Goal: Use online tool/utility: Utilize a website feature to perform a specific function

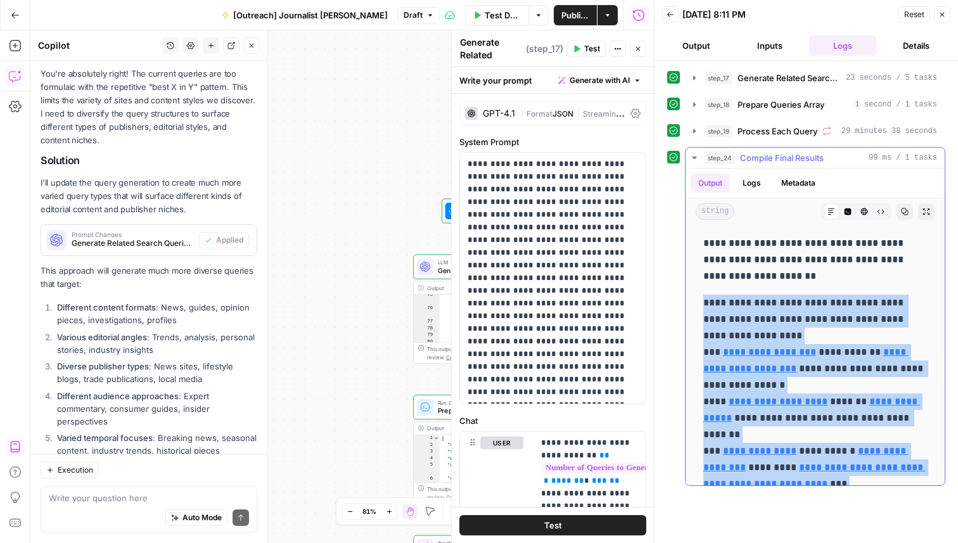
scroll to position [824, 0]
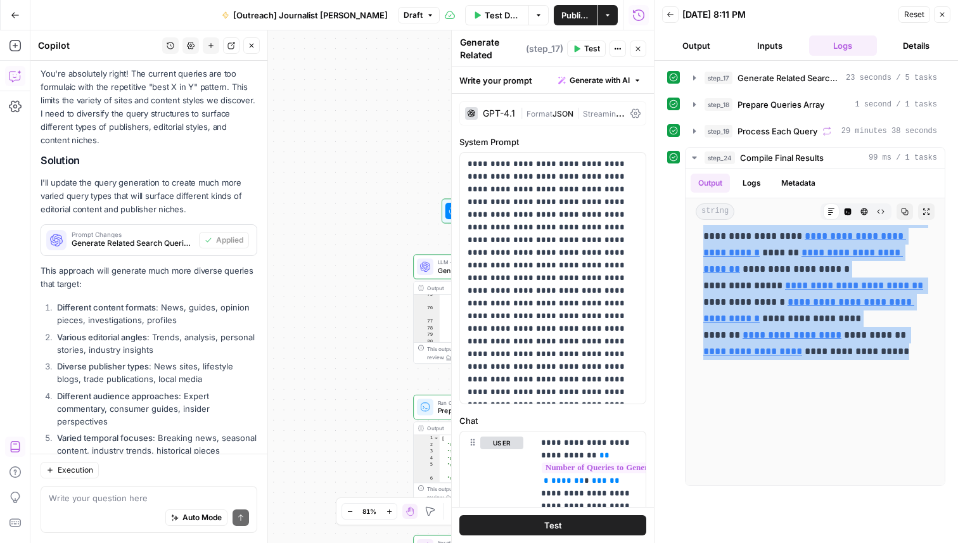
drag, startPoint x: 705, startPoint y: 302, endPoint x: 802, endPoint y: 542, distance: 259.4
click at [802, 542] on div "**********" at bounding box center [807, 302] width 304 height 482
copy p "**********"
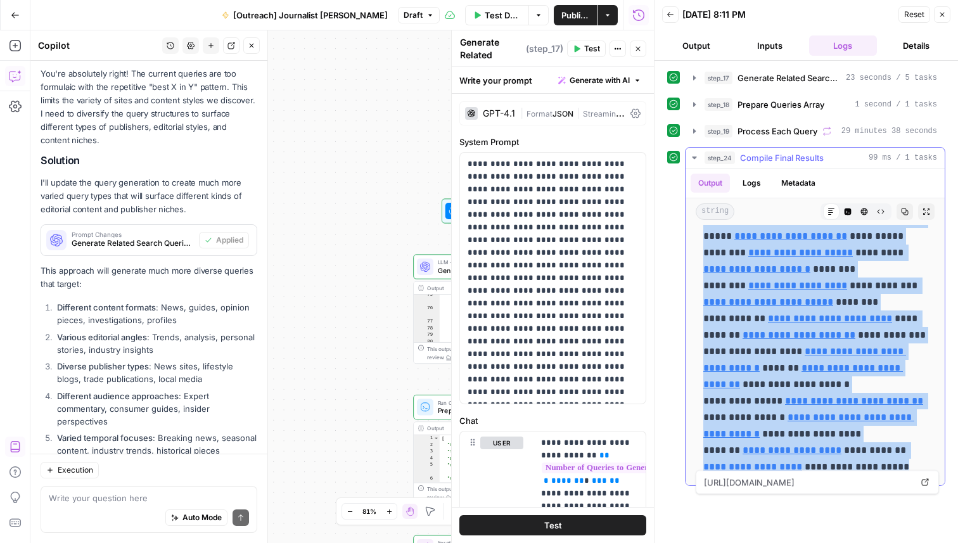
scroll to position [709, 0]
click at [575, 20] on span "Publish" at bounding box center [575, 15] width 28 height 13
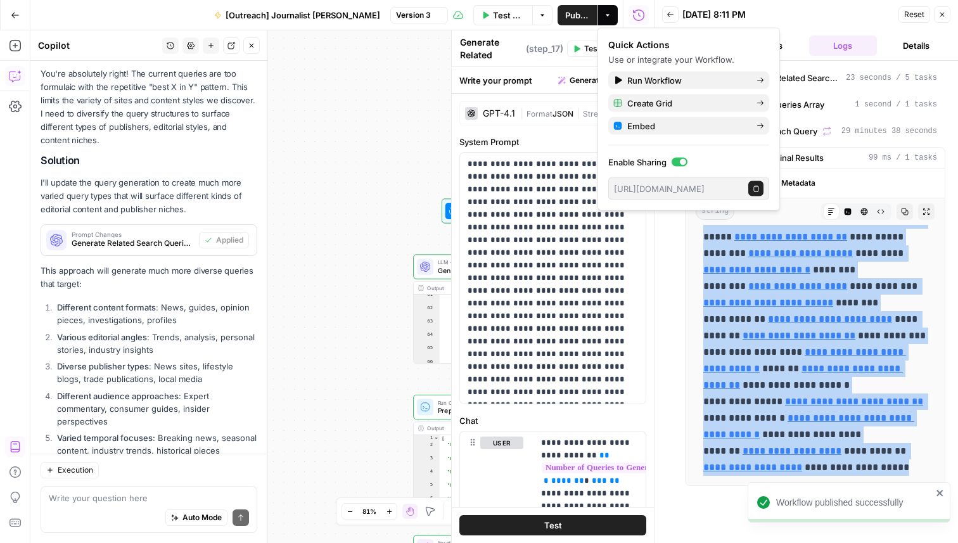
scroll to position [1656, 0]
click at [17, 101] on icon "button" at bounding box center [15, 106] width 13 height 13
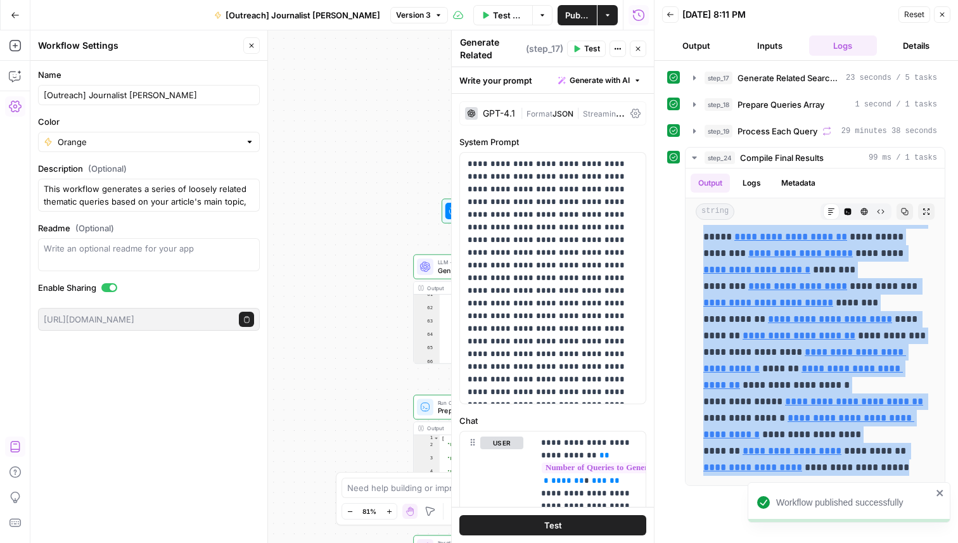
click at [241, 319] on button "Copy public execute URL" at bounding box center [246, 319] width 15 height 15
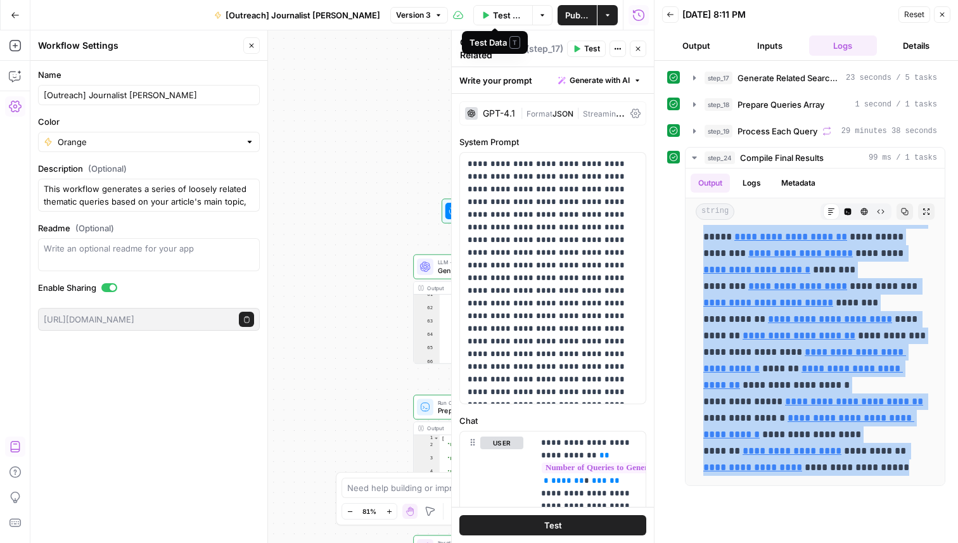
click at [506, 18] on span "Test Data" at bounding box center [509, 15] width 32 height 13
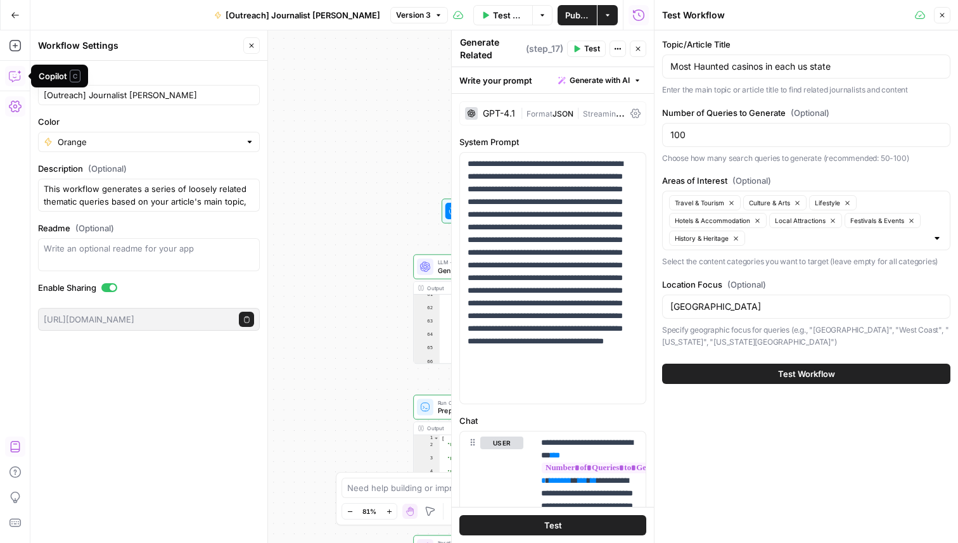
click at [15, 78] on icon "button" at bounding box center [15, 76] width 13 height 13
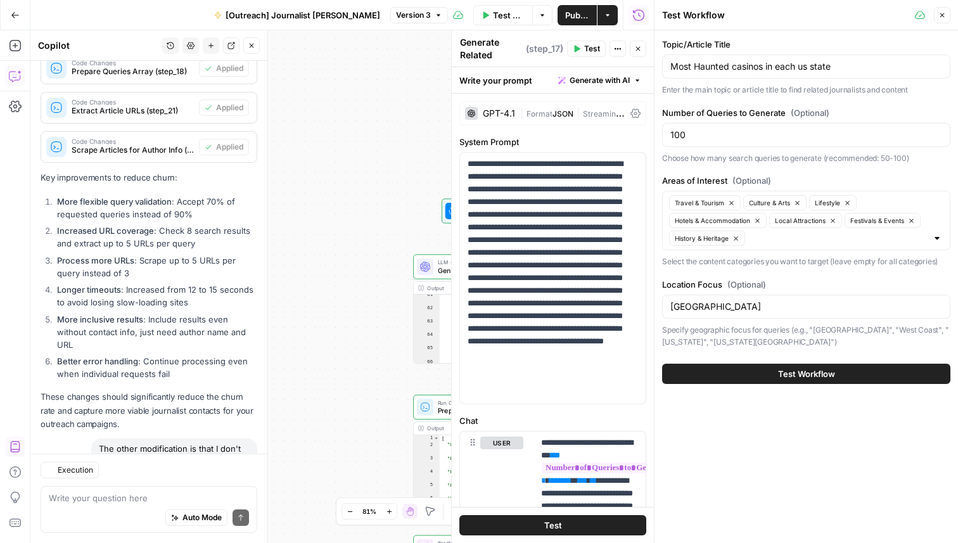
scroll to position [12285, 0]
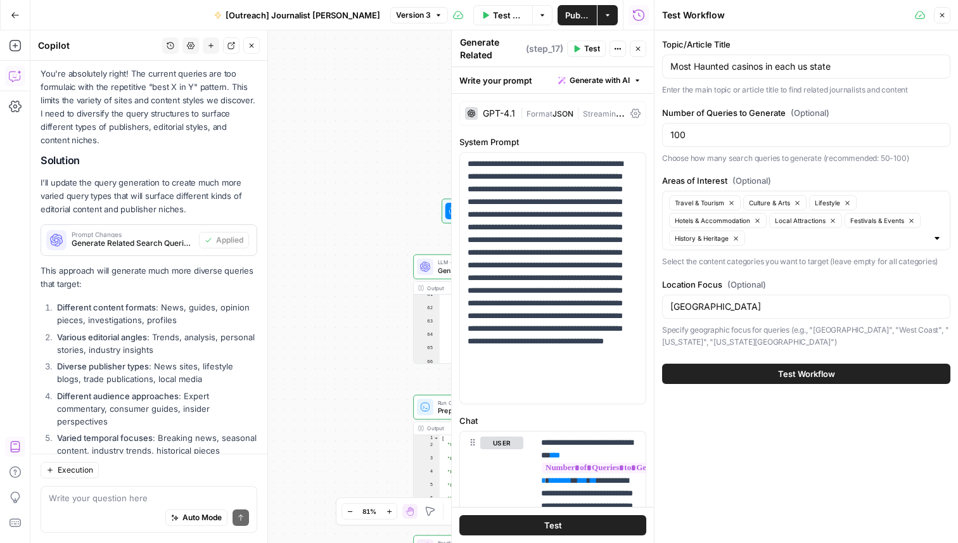
click at [128, 500] on textarea at bounding box center [149, 498] width 200 height 13
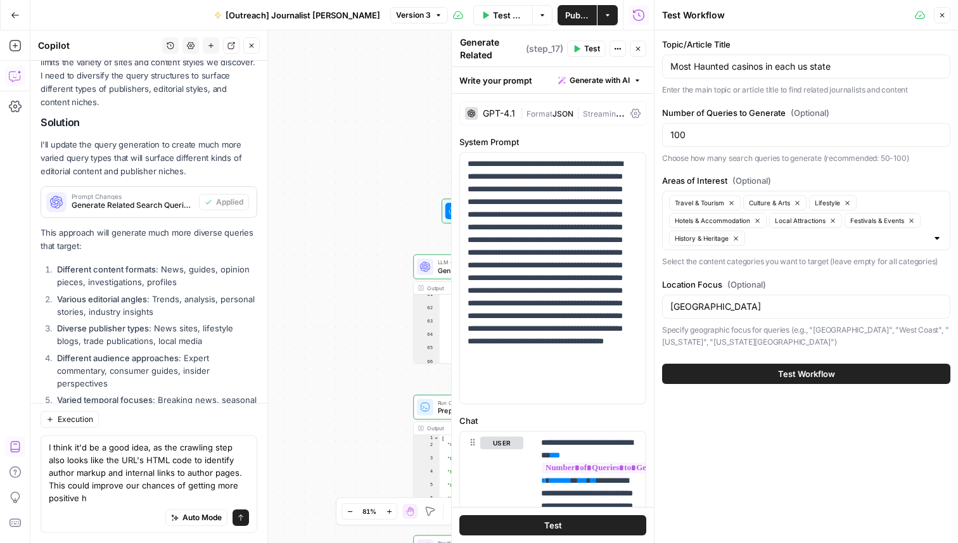
scroll to position [12336, 0]
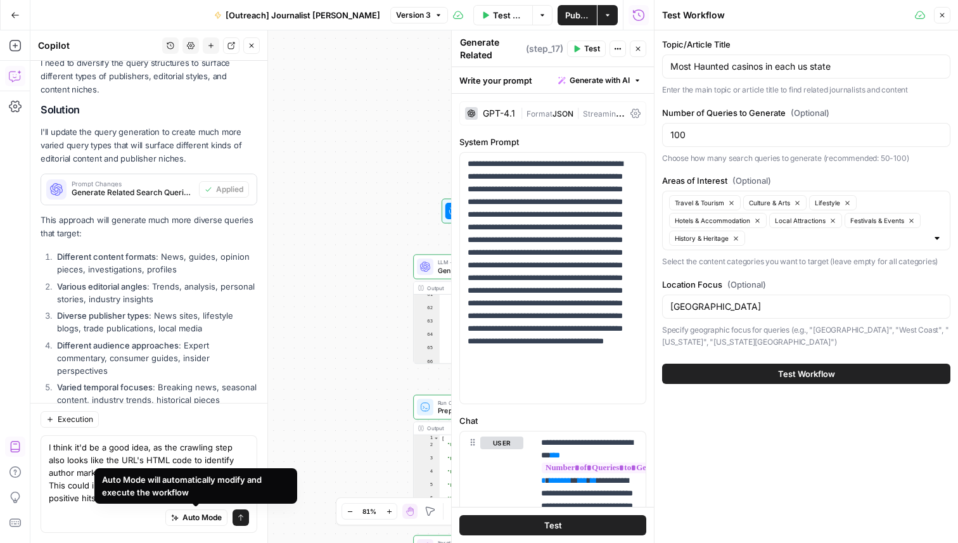
type textarea "I think it'd be a good idea, as the crawling step also looks like the URL's HTM…"
click at [239, 515] on icon "submit" at bounding box center [241, 518] width 8 height 8
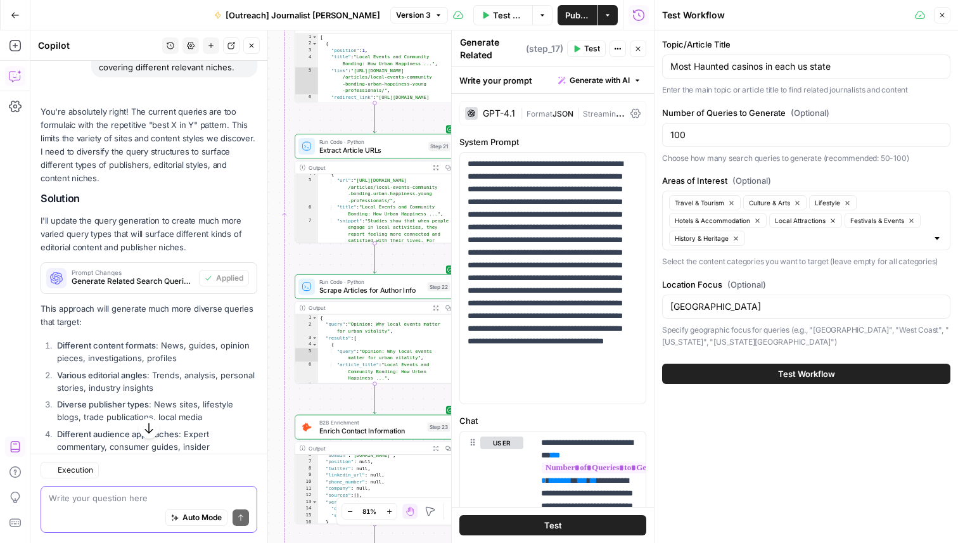
scroll to position [12693, 0]
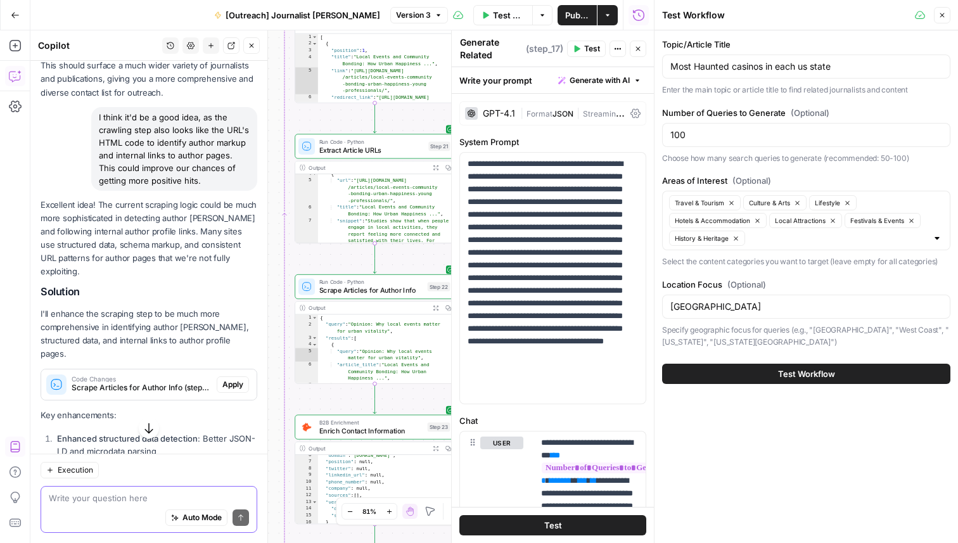
click at [235, 379] on span "Apply" at bounding box center [232, 384] width 21 height 11
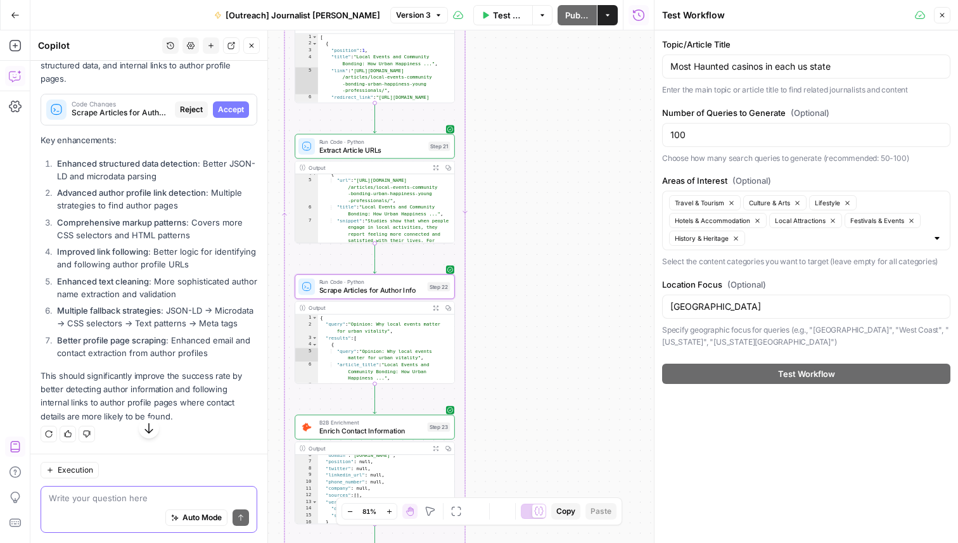
scroll to position [12247, 0]
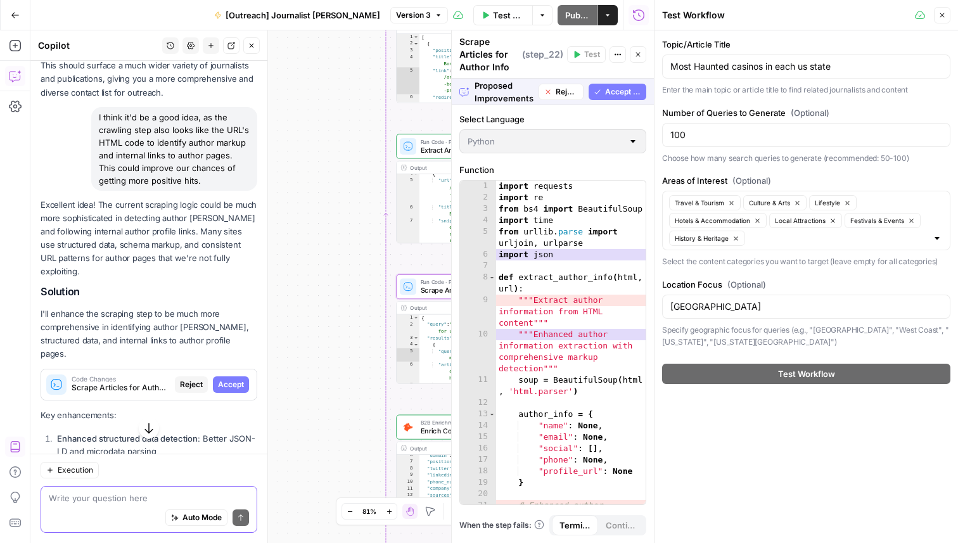
click at [235, 379] on span "Accept" at bounding box center [231, 384] width 26 height 11
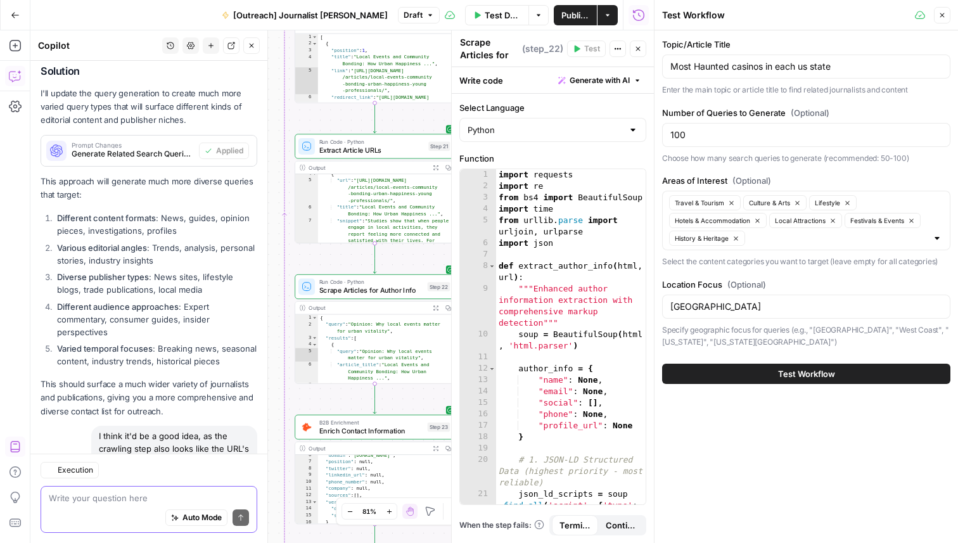
scroll to position [12878, 0]
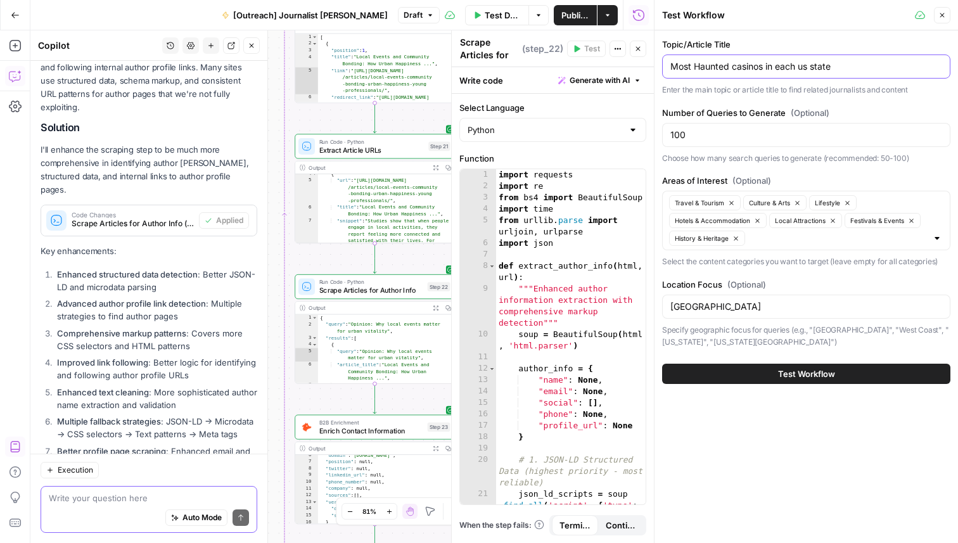
click at [709, 68] on input "Most Haunted casinos in each us state" at bounding box center [806, 66] width 272 height 13
type input "Haunted Gambling Sites"
click at [736, 202] on button "Travel & Tourism" at bounding box center [705, 202] width 72 height 15
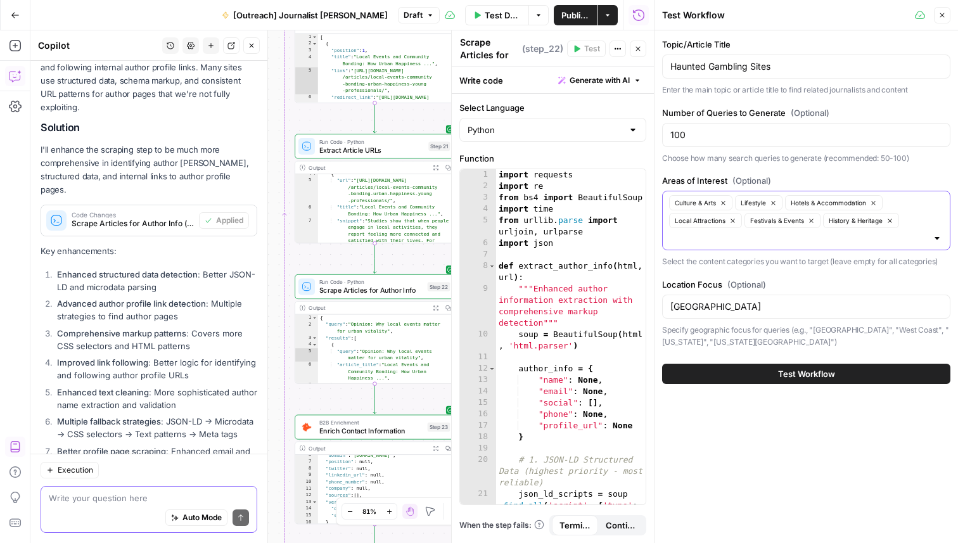
click at [726, 204] on icon "button" at bounding box center [723, 203] width 7 height 7
click at [939, 242] on div at bounding box center [937, 238] width 10 height 13
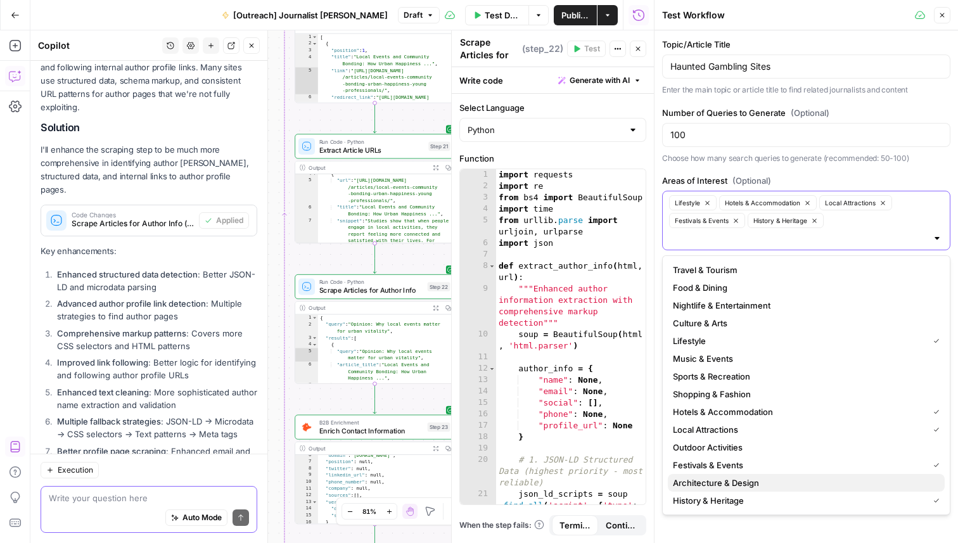
click at [822, 481] on span "Architecture & Design" at bounding box center [804, 483] width 262 height 13
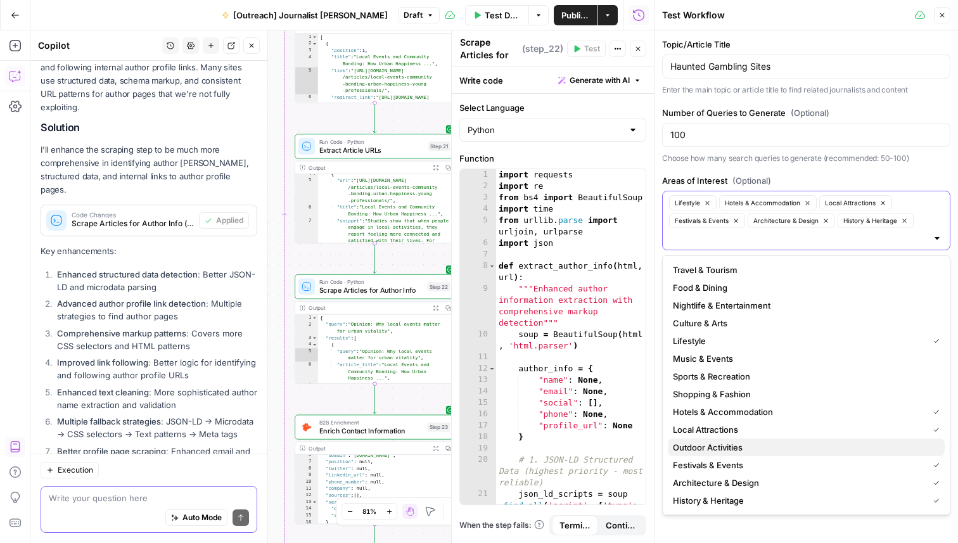
click at [824, 447] on span "Outdoor Activities" at bounding box center [804, 447] width 262 height 13
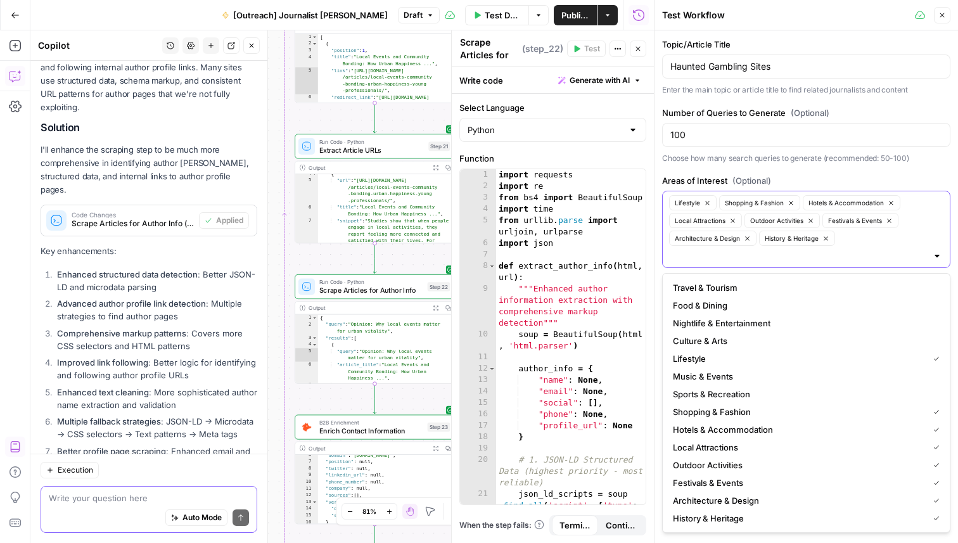
click at [818, 388] on span "Sports & Recreation" at bounding box center [804, 394] width 262 height 13
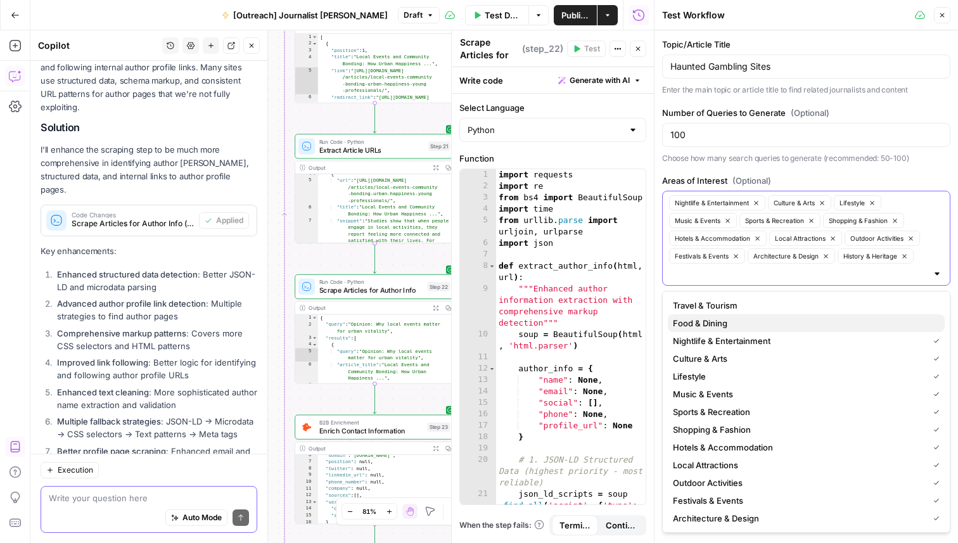
click at [810, 320] on span "Food & Dining" at bounding box center [804, 323] width 262 height 13
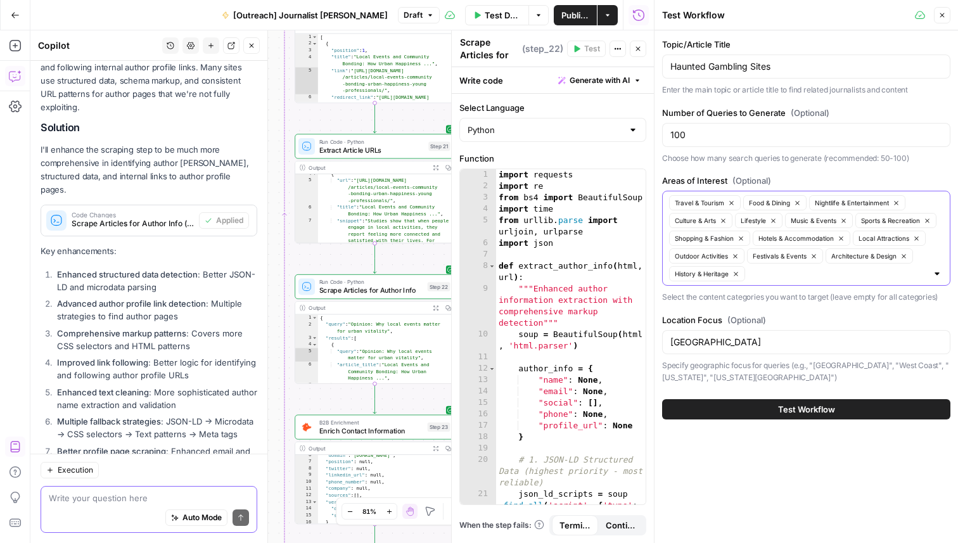
click at [922, 155] on p "Choose how many search queries to generate (recommended: 50-100)" at bounding box center [806, 158] width 288 height 13
click at [830, 407] on span "Test Workflow" at bounding box center [806, 409] width 57 height 13
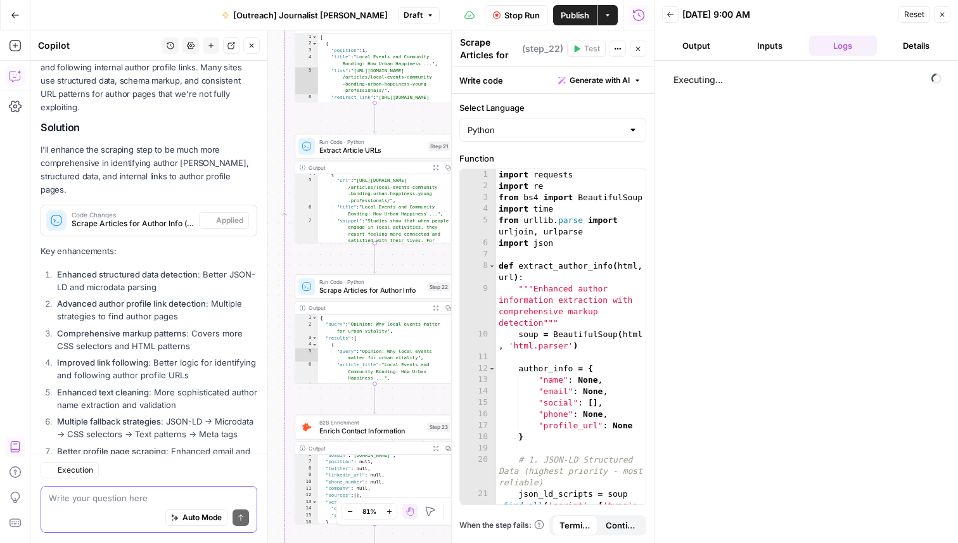
scroll to position [12878, 0]
click at [508, 16] on span "Stop Run" at bounding box center [521, 15] width 35 height 13
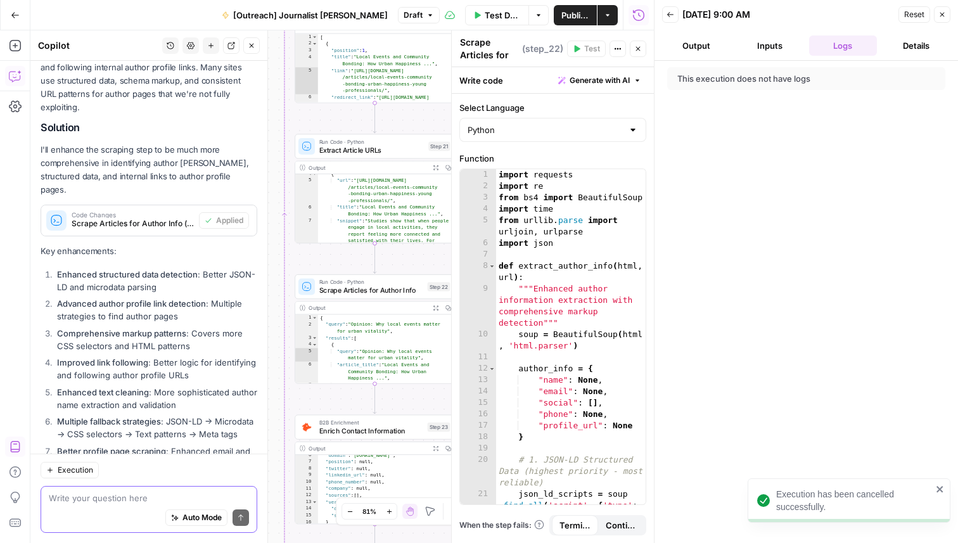
click at [494, 16] on span "Test Data" at bounding box center [503, 15] width 36 height 13
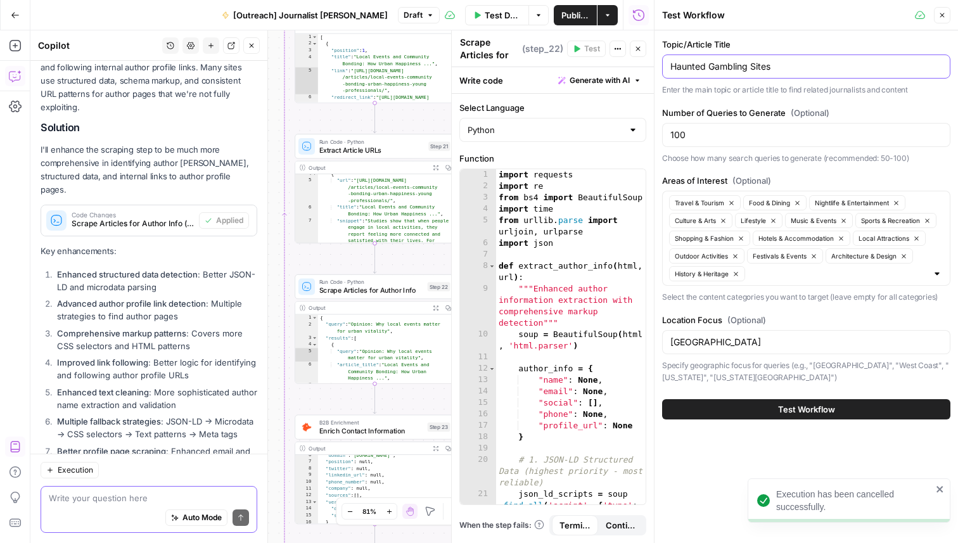
click at [740, 68] on input "Haunted Gambling Sites" at bounding box center [806, 66] width 272 height 13
click at [763, 65] on input "Haunted Gambling Sites" at bounding box center [806, 66] width 272 height 13
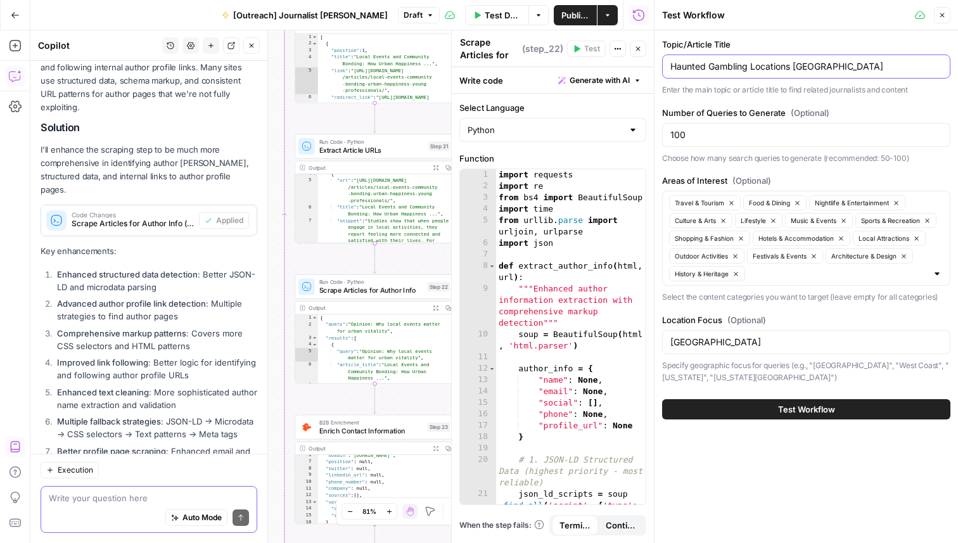
type input "Haunted Gambling Locations [GEOGRAPHIC_DATA]"
click at [778, 404] on span "Test Workflow" at bounding box center [806, 409] width 57 height 13
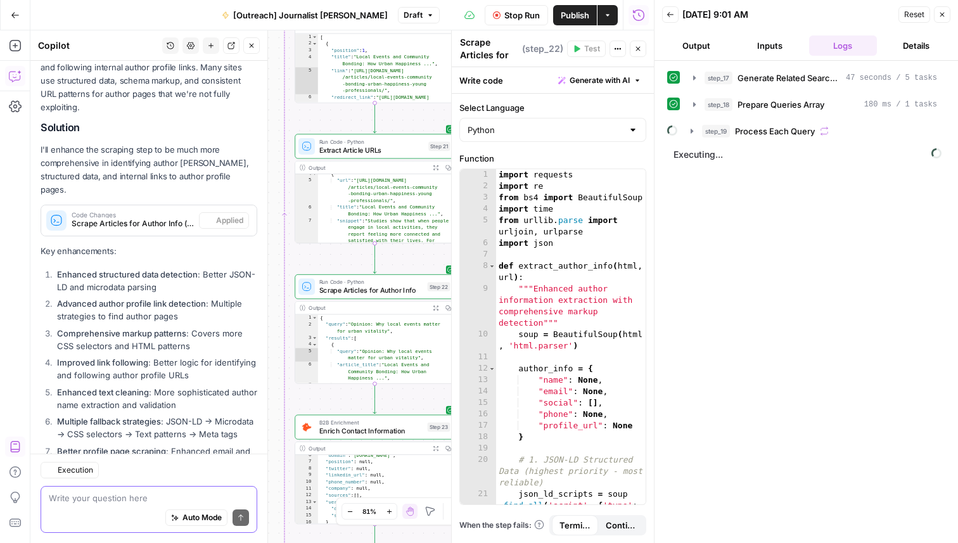
scroll to position [12878, 0]
